Goal: Task Accomplishment & Management: Manage account settings

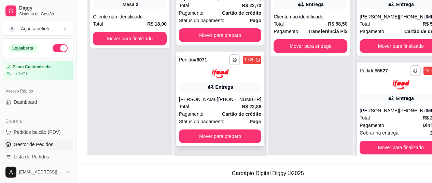
scroll to position [109, 0]
click at [223, 99] on div "[PHONE_NUMBER]" at bounding box center [239, 99] width 43 height 7
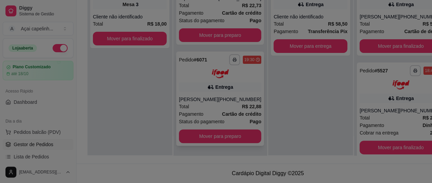
scroll to position [104, 0]
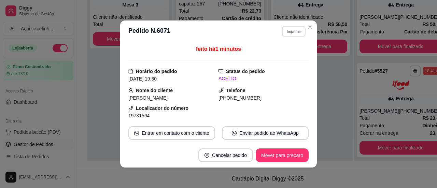
click at [290, 32] on button "Imprimir" at bounding box center [294, 31] width 24 height 11
click at [270, 57] on button "IMPRESSORA" at bounding box center [279, 55] width 48 height 11
click at [290, 32] on button "Imprimir" at bounding box center [294, 31] width 24 height 11
click at [283, 54] on button "IMPRESSORA" at bounding box center [279, 55] width 48 height 11
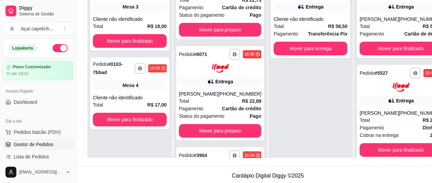
scroll to position [102, 0]
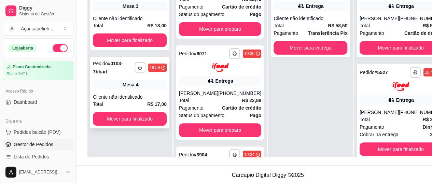
click at [131, 100] on div "Cliente não identificado" at bounding box center [130, 96] width 74 height 7
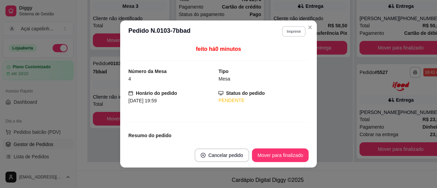
click at [294, 34] on button "Imprimir" at bounding box center [294, 31] width 24 height 11
click at [275, 56] on button "IMPRESSORA" at bounding box center [278, 55] width 49 height 11
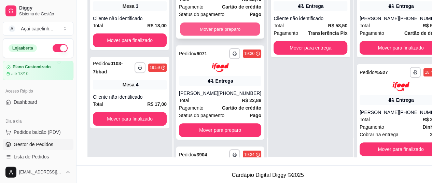
click at [214, 29] on button "Mover para preparo" at bounding box center [220, 28] width 80 height 13
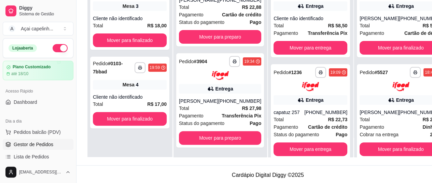
scroll to position [0, 0]
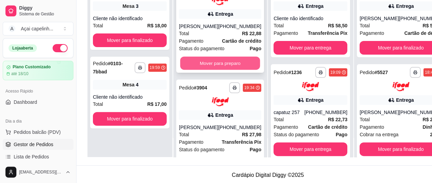
click at [211, 70] on button "Mover para preparo" at bounding box center [220, 62] width 80 height 13
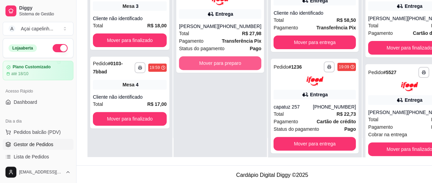
click at [211, 70] on button "Mover para preparo" at bounding box center [220, 63] width 82 height 14
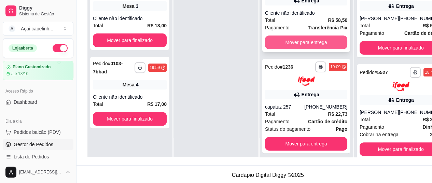
click at [279, 47] on button "Mover para entrega" at bounding box center [306, 42] width 82 height 14
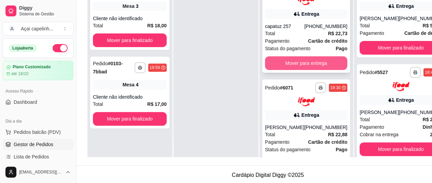
click at [278, 62] on button "Mover para entrega" at bounding box center [306, 63] width 82 height 14
click at [277, 69] on button "Mover para entrega" at bounding box center [306, 63] width 82 height 14
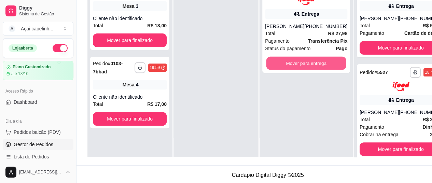
click at [277, 69] on button "Mover para entrega" at bounding box center [306, 62] width 80 height 13
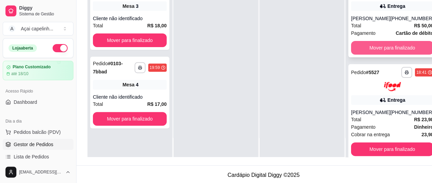
click at [366, 49] on button "Mover para finalizado" at bounding box center [392, 48] width 82 height 14
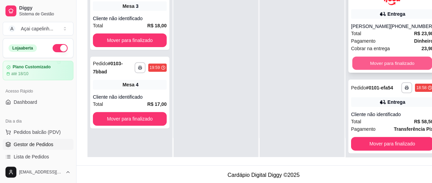
click at [358, 65] on button "Mover para finalizado" at bounding box center [392, 62] width 80 height 13
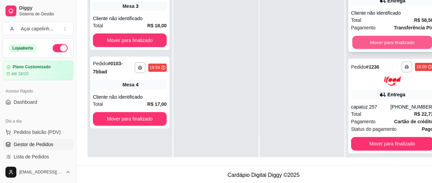
click at [368, 49] on button "Mover para finalizado" at bounding box center [392, 42] width 80 height 13
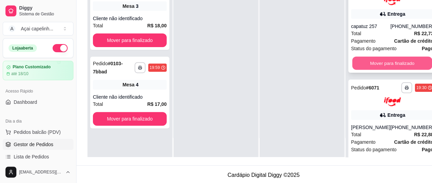
click at [364, 61] on button "Mover para finalizado" at bounding box center [392, 62] width 80 height 13
click at [361, 70] on button "Mover para finalizado" at bounding box center [392, 62] width 80 height 13
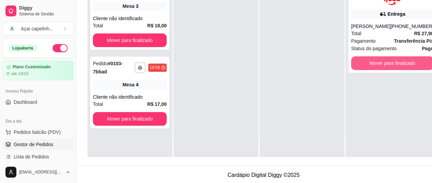
click at [361, 70] on button "Mover para finalizado" at bounding box center [392, 63] width 82 height 14
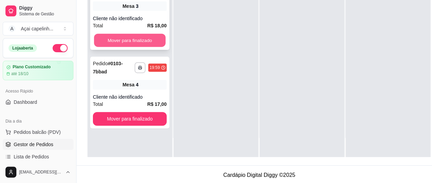
click at [113, 34] on button "Mover para finalizado" at bounding box center [130, 40] width 72 height 13
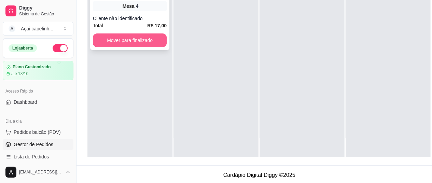
click at [130, 40] on button "Mover para finalizado" at bounding box center [130, 40] width 74 height 14
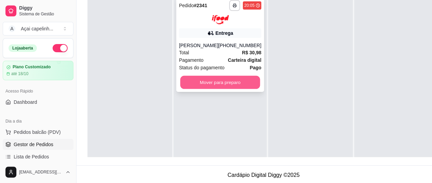
click at [216, 85] on button "Mover para preparo" at bounding box center [220, 81] width 80 height 13
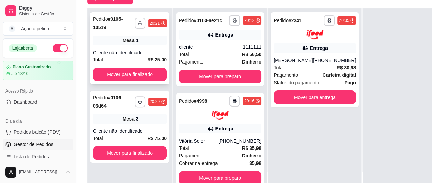
scroll to position [102, 0]
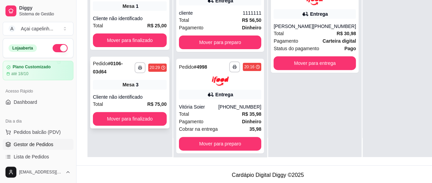
click at [146, 90] on div "**********" at bounding box center [129, 93] width 79 height 72
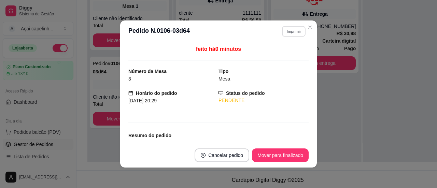
click at [290, 30] on button "Imprimir" at bounding box center [294, 31] width 24 height 11
click at [283, 55] on button "IMPRESSORA" at bounding box center [278, 55] width 49 height 11
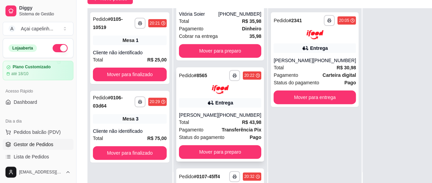
scroll to position [136, 0]
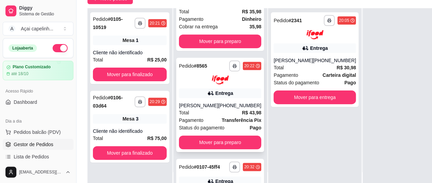
click at [209, 109] on div "[PERSON_NAME]" at bounding box center [198, 105] width 39 height 7
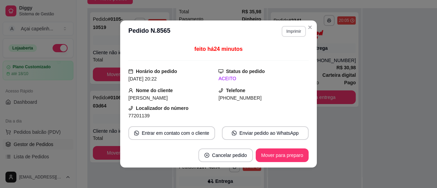
click at [287, 28] on button "Imprimir" at bounding box center [293, 31] width 24 height 11
click at [277, 58] on button "IMPRESSORA" at bounding box center [278, 55] width 49 height 11
click at [286, 29] on button "Imprimir" at bounding box center [294, 31] width 24 height 11
click at [273, 57] on button "IMPRESSORA" at bounding box center [278, 55] width 49 height 11
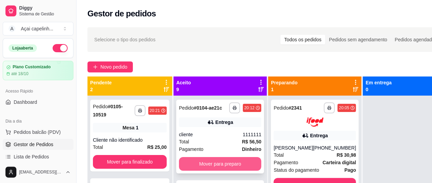
click at [213, 165] on button "Mover para preparo" at bounding box center [220, 164] width 82 height 14
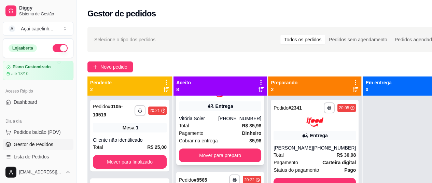
scroll to position [68, 0]
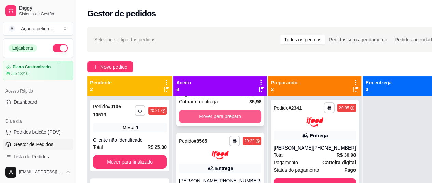
click at [232, 116] on button "Mover para preparo" at bounding box center [220, 117] width 82 height 14
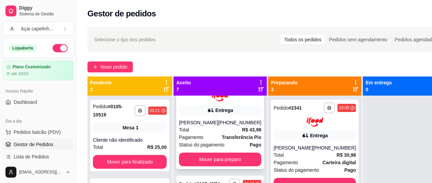
scroll to position [34, 0]
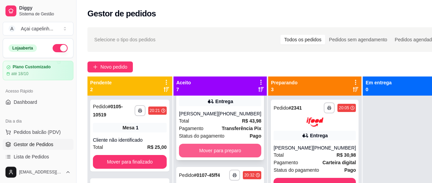
click at [203, 150] on button "Mover para preparo" at bounding box center [220, 151] width 82 height 14
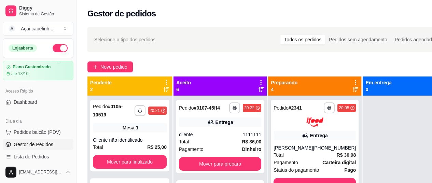
scroll to position [32, 0]
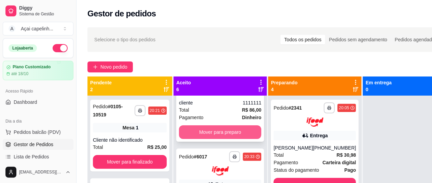
click at [218, 138] on button "Mover para preparo" at bounding box center [220, 132] width 82 height 14
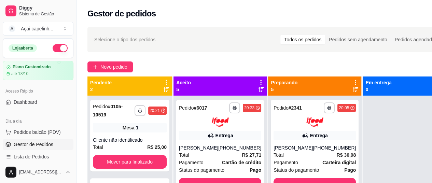
scroll to position [68, 0]
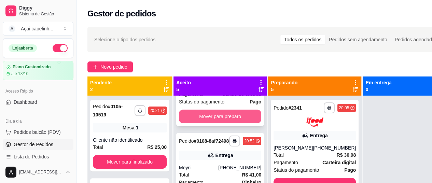
click at [225, 119] on button "Mover para preparo" at bounding box center [220, 117] width 82 height 14
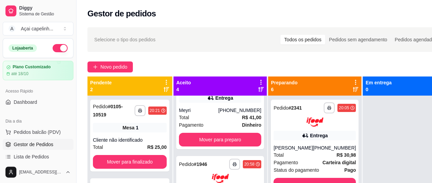
scroll to position [34, 0]
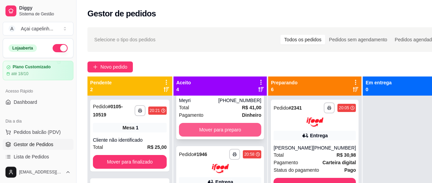
click at [214, 129] on button "Mover para preparo" at bounding box center [220, 130] width 82 height 14
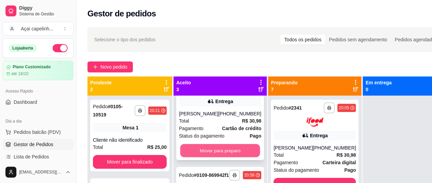
click at [206, 156] on button "Mover para preparo" at bounding box center [220, 150] width 80 height 13
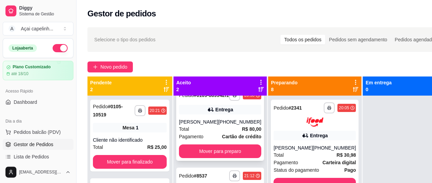
scroll to position [19, 0]
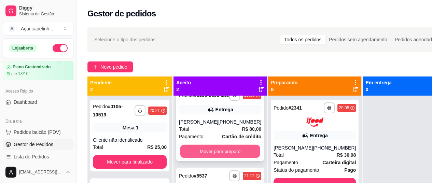
click at [209, 153] on button "Mover para preparo" at bounding box center [220, 151] width 80 height 13
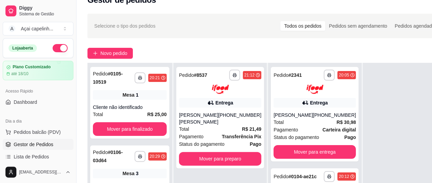
scroll to position [34, 0]
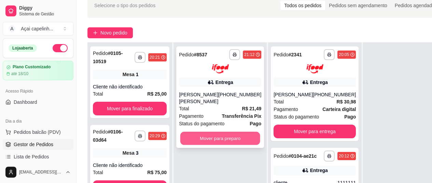
click at [221, 142] on button "Mover para preparo" at bounding box center [220, 137] width 80 height 13
